Goal: Task Accomplishment & Management: Use online tool/utility

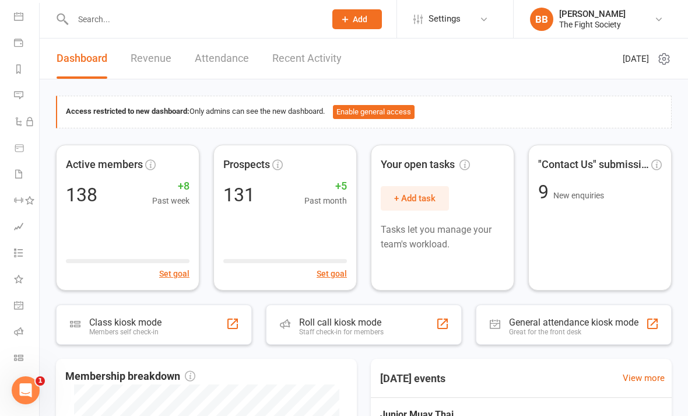
scroll to position [107, 0]
click at [22, 360] on icon at bounding box center [18, 357] width 9 height 9
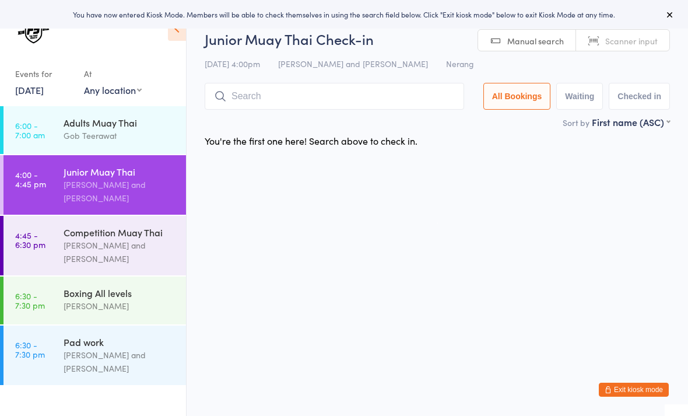
click at [535, 43] on span "Manual search" at bounding box center [535, 41] width 57 height 12
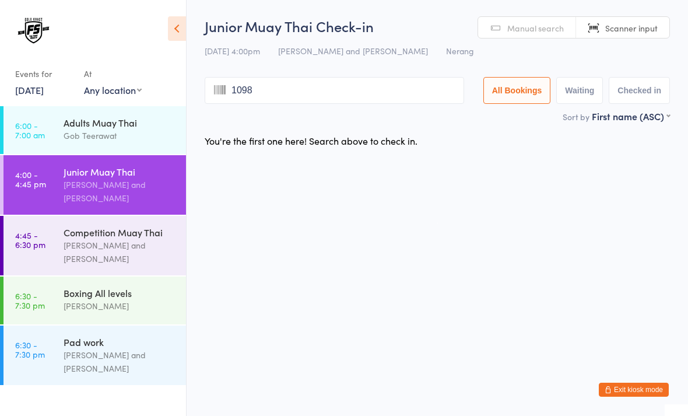
type input "1098"
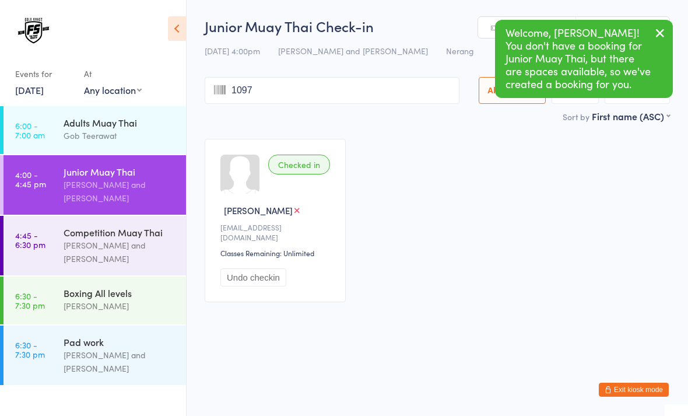
type input "1097"
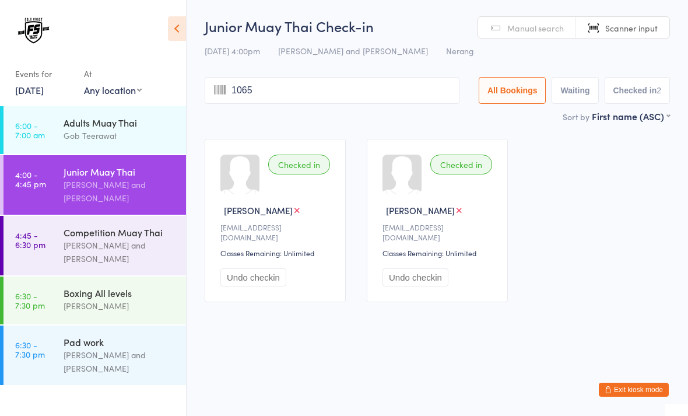
type input "1065"
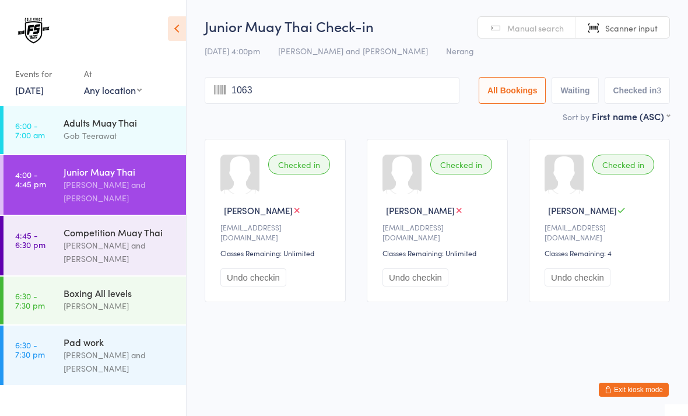
type input "1063"
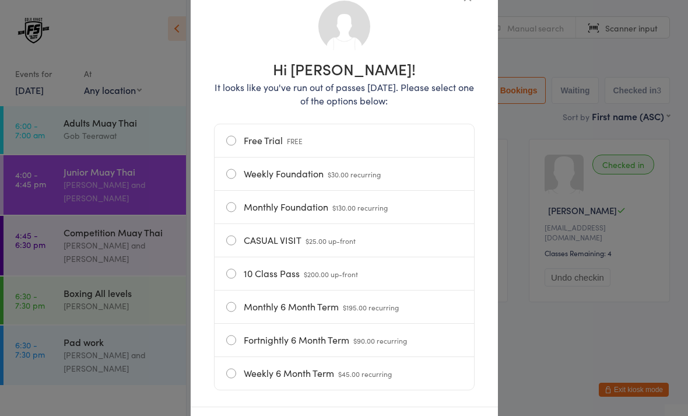
scroll to position [93, 0]
click at [351, 146] on label "Free Trial FREE" at bounding box center [344, 139] width 236 height 33
click at [0, 0] on input "Free Trial FREE" at bounding box center [0, 0] width 0 height 0
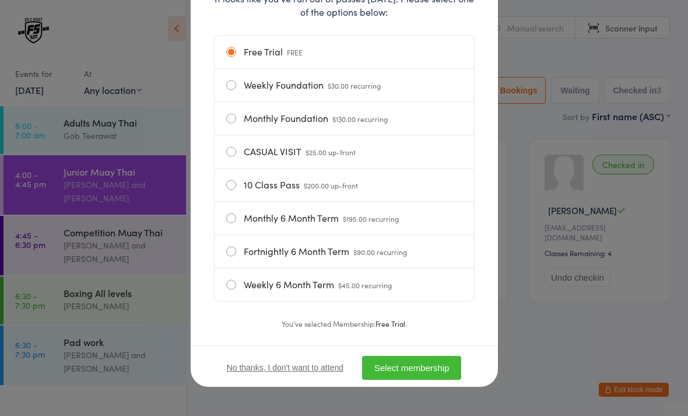
scroll to position [185, 0]
click at [441, 364] on button "Select membership" at bounding box center [411, 368] width 99 height 24
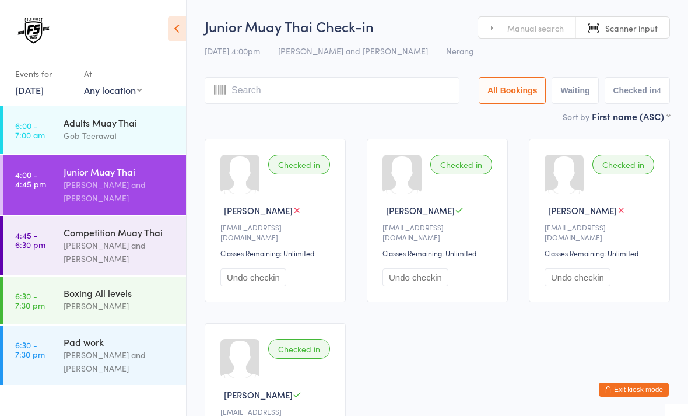
click at [127, 244] on div "Brandon Baresic and Gob Teerawat" at bounding box center [120, 251] width 113 height 27
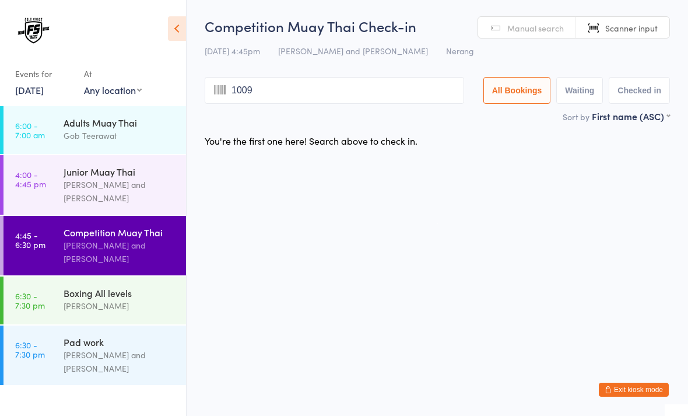
type input "1009"
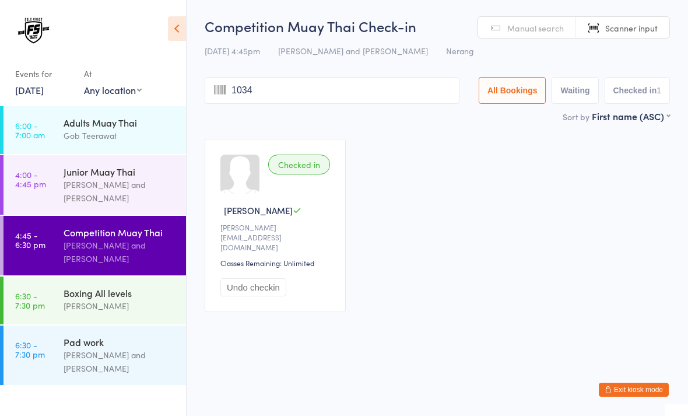
type input "1034"
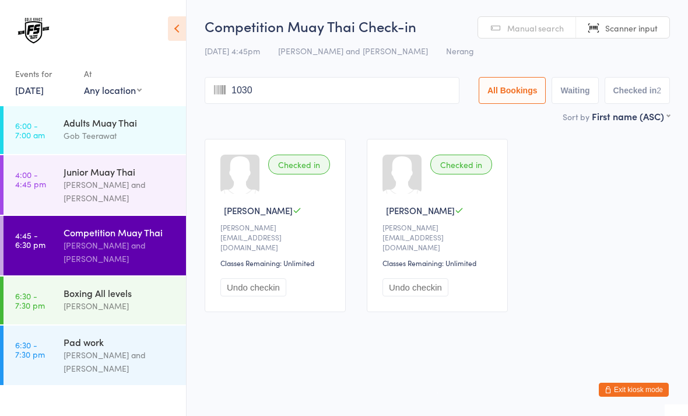
type input "1030"
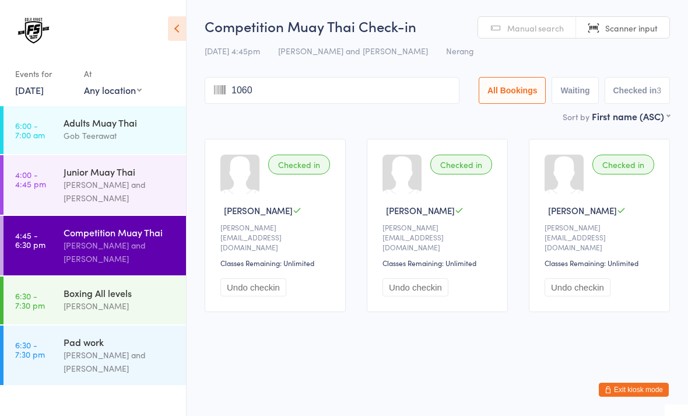
type input "1060"
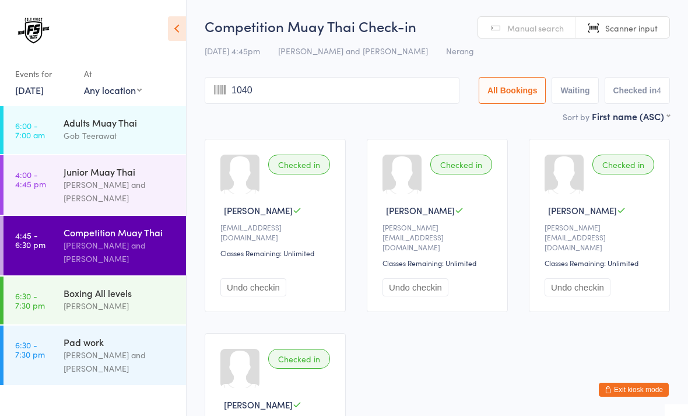
type input "1040"
